Goal: Navigation & Orientation: Go to known website

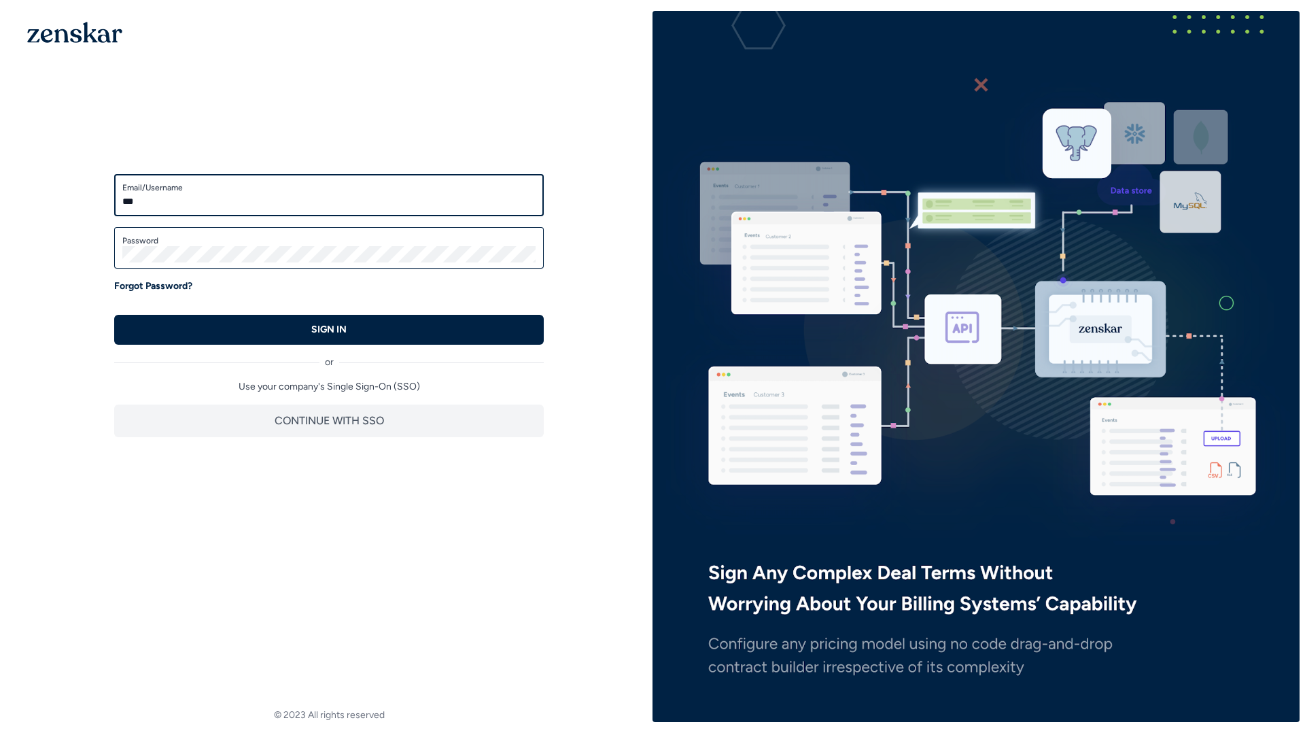
type input "***"
type input "**********"
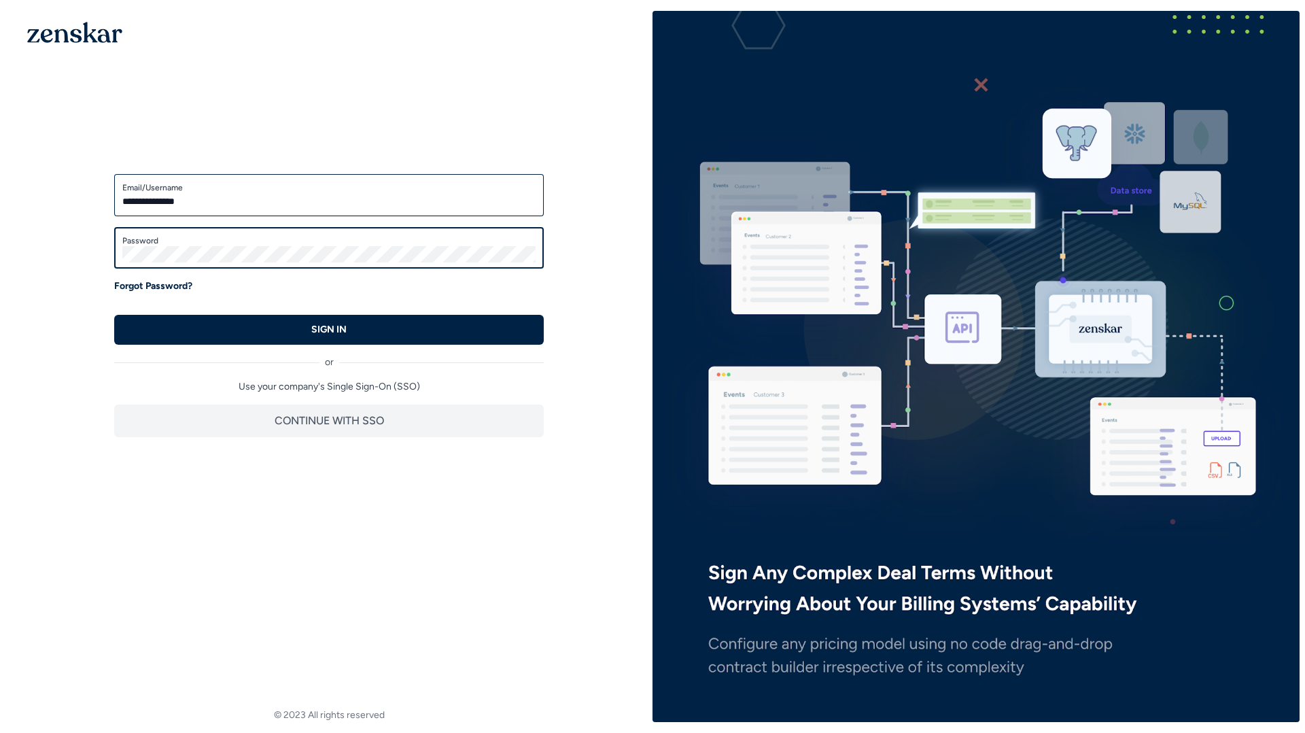
click at [114, 315] on button "SIGN IN" at bounding box center [329, 330] width 430 height 30
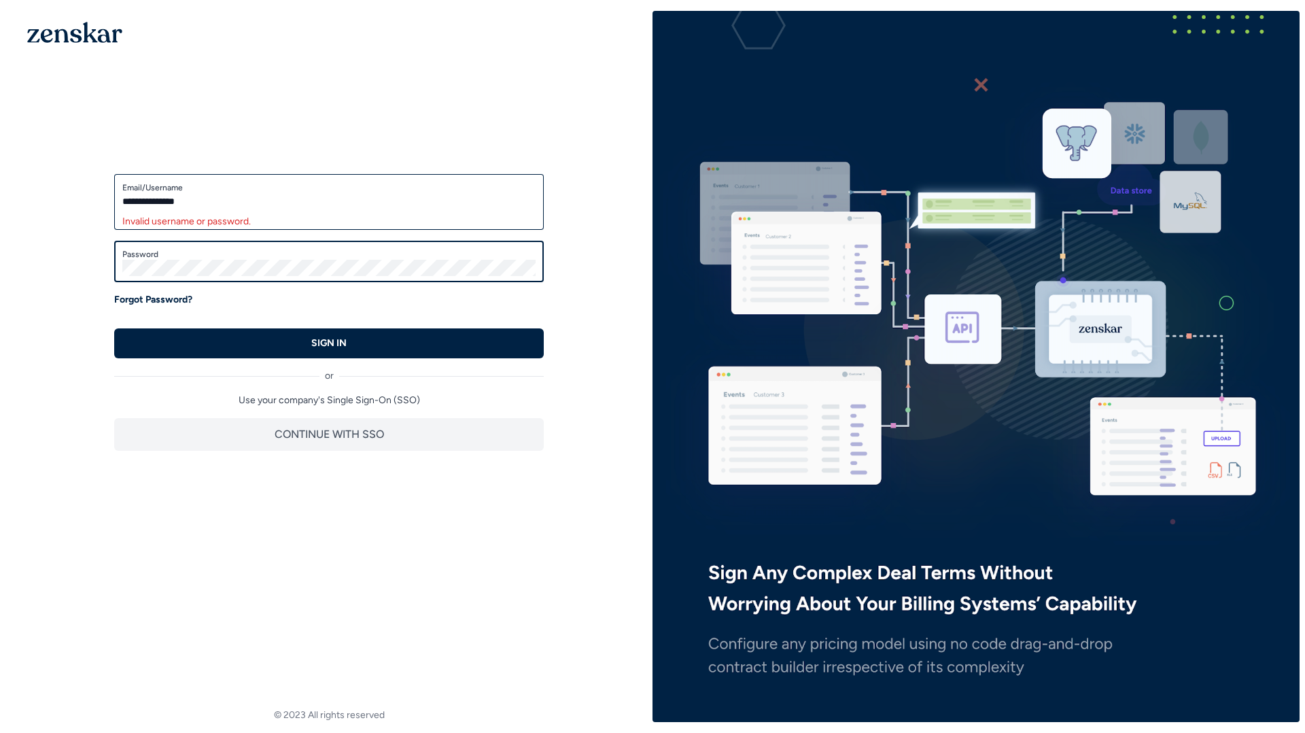
click at [114, 328] on button "SIGN IN" at bounding box center [329, 343] width 430 height 30
